Goal: Task Accomplishment & Management: Use online tool/utility

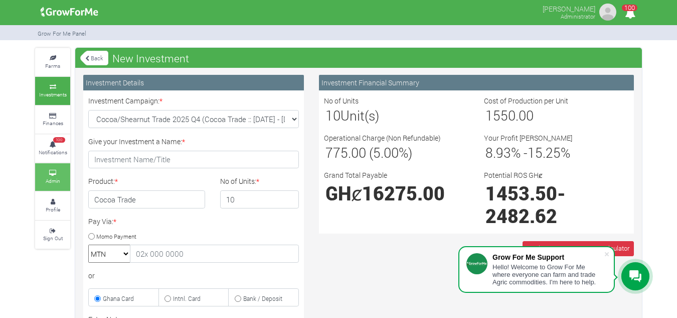
click at [57, 186] on link "Admin" at bounding box center [52, 177] width 35 height 28
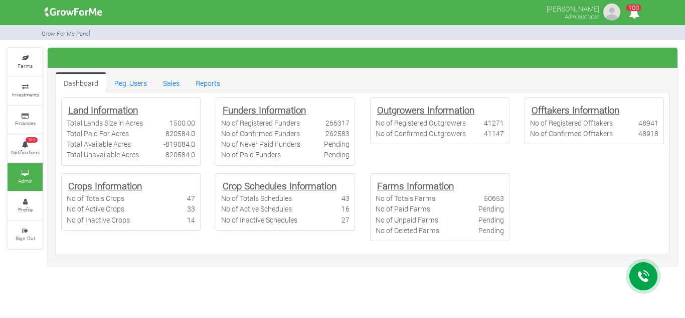
click at [168, 81] on link "Sales" at bounding box center [171, 82] width 33 height 20
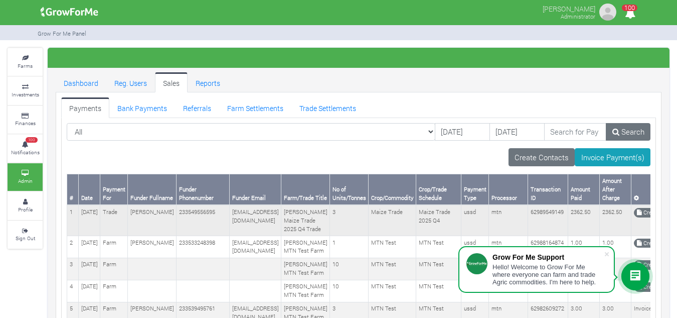
drag, startPoint x: 125, startPoint y: 209, endPoint x: 162, endPoint y: 219, distance: 37.6
click at [162, 219] on td "[PERSON_NAME]" at bounding box center [152, 220] width 49 height 31
copy td "[PERSON_NAME]"
click at [26, 87] on icon at bounding box center [25, 86] width 30 height 5
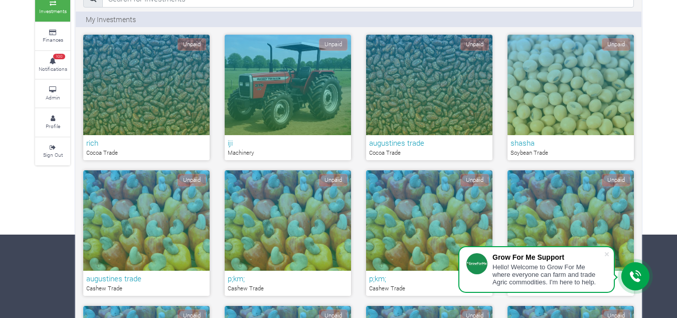
scroll to position [83, 0]
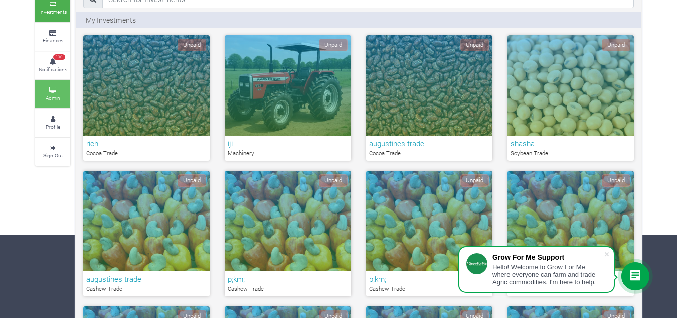
click at [57, 96] on small "Admin" at bounding box center [53, 97] width 15 height 7
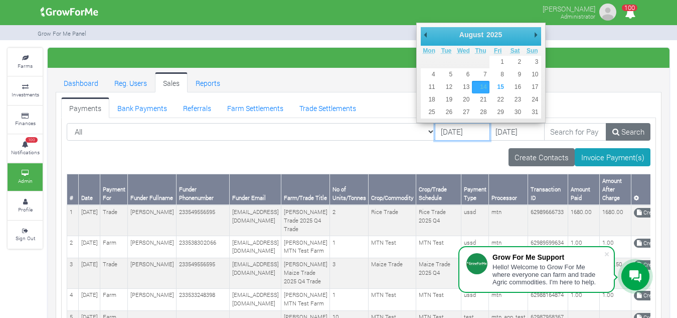
click at [435, 129] on input "[DATE]" at bounding box center [462, 132] width 55 height 18
type input "[DATE]"
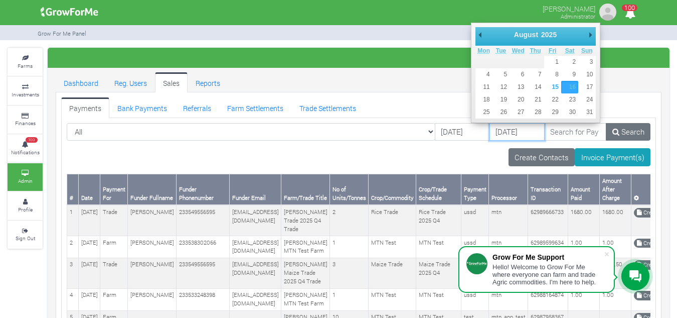
click at [490, 129] on input "[DATE]" at bounding box center [517, 132] width 55 height 18
type input "[DATE]"
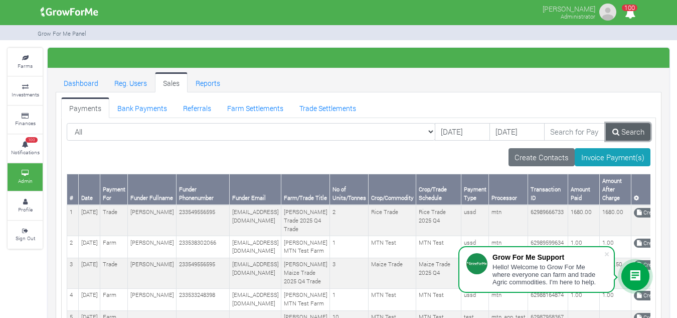
click at [623, 126] on link "Search" at bounding box center [628, 132] width 45 height 18
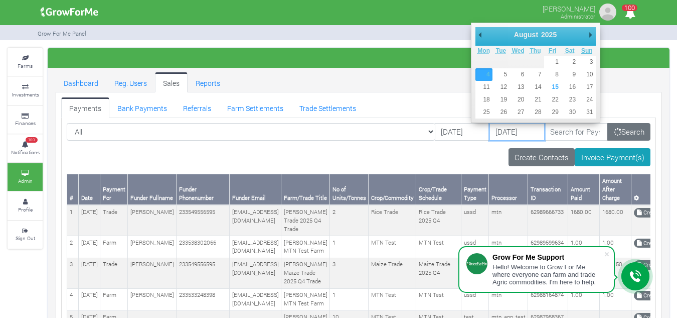
click at [493, 134] on input "[DATE]" at bounding box center [517, 132] width 55 height 18
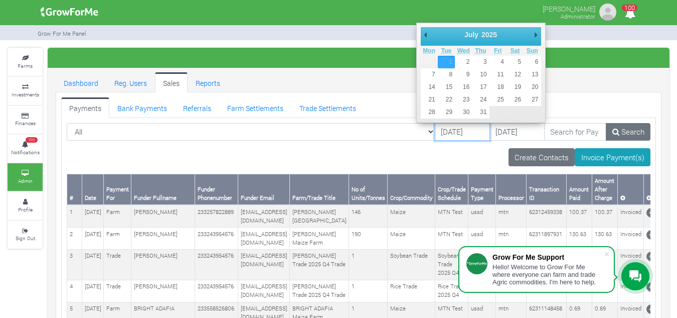
click at [435, 132] on input "[DATE]" at bounding box center [462, 132] width 55 height 18
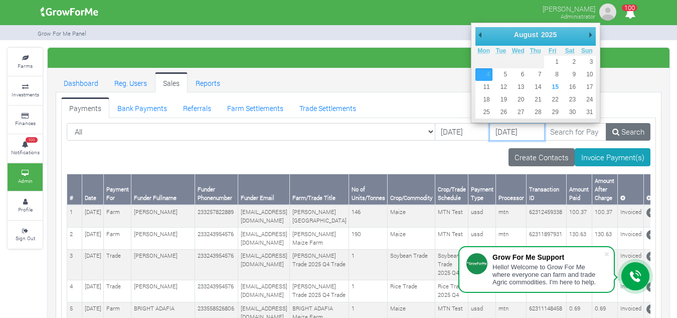
click at [490, 129] on input "[DATE]" at bounding box center [517, 132] width 55 height 18
type input "[DATE]"
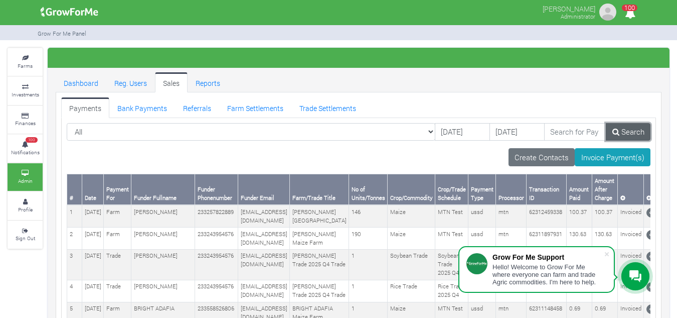
click at [620, 136] on link "Search" at bounding box center [628, 132] width 45 height 18
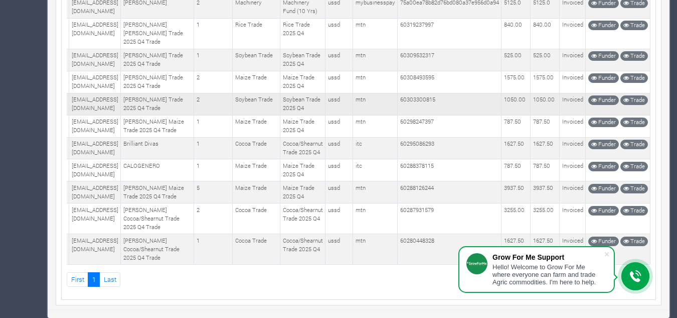
scroll to position [1142, 0]
